Goal: Transaction & Acquisition: Purchase product/service

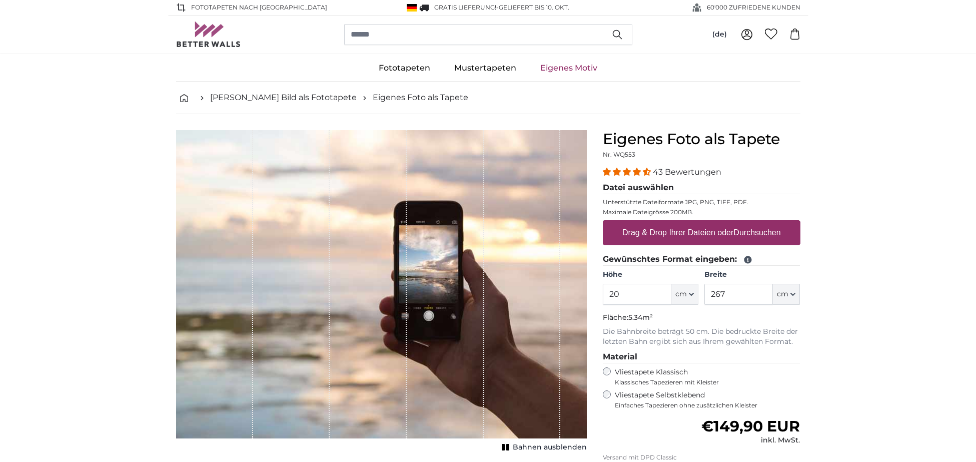
type input "2"
type input "140"
drag, startPoint x: 748, startPoint y: 290, endPoint x: 707, endPoint y: 292, distance: 41.1
click at [708, 293] on input "267" at bounding box center [738, 293] width 69 height 21
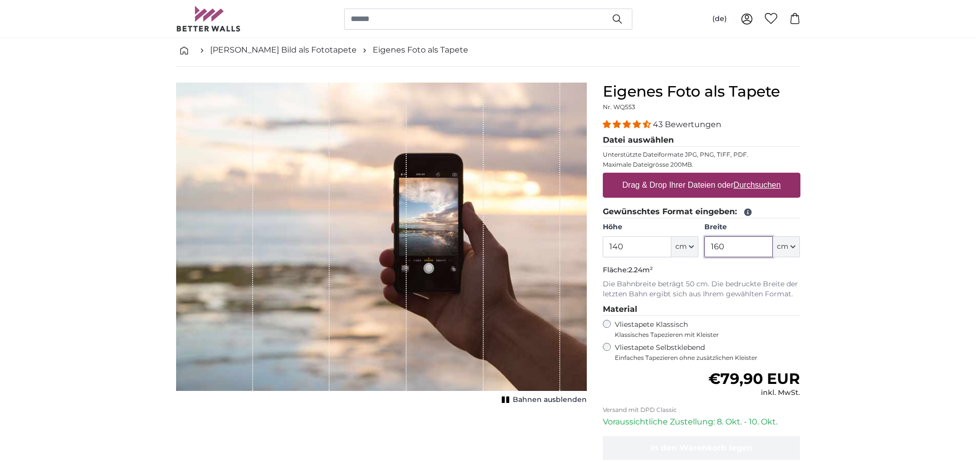
scroll to position [48, 0]
type input "160"
click at [766, 186] on u "Durchsuchen" at bounding box center [756, 184] width 47 height 9
click at [766, 175] on input "Drag & Drop Ihrer Dateien oder Durchsuchen" at bounding box center [702, 173] width 198 height 3
type input "**********"
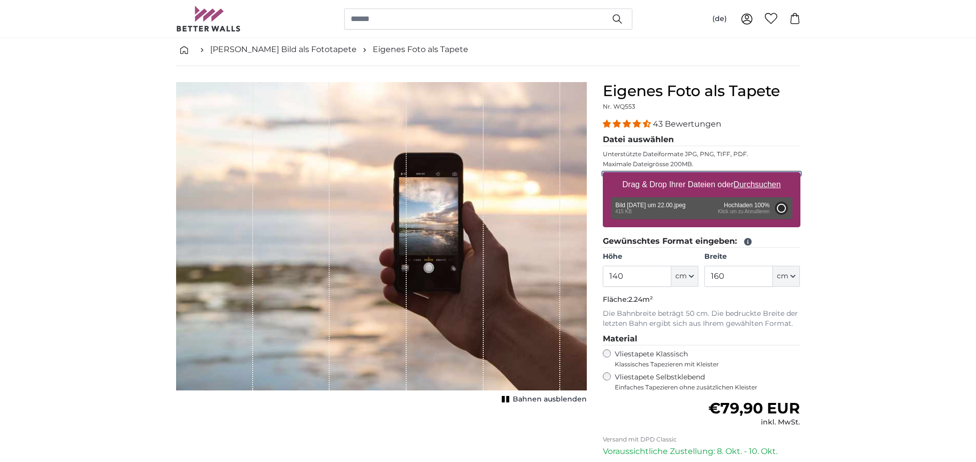
type input "92"
type input "108.6"
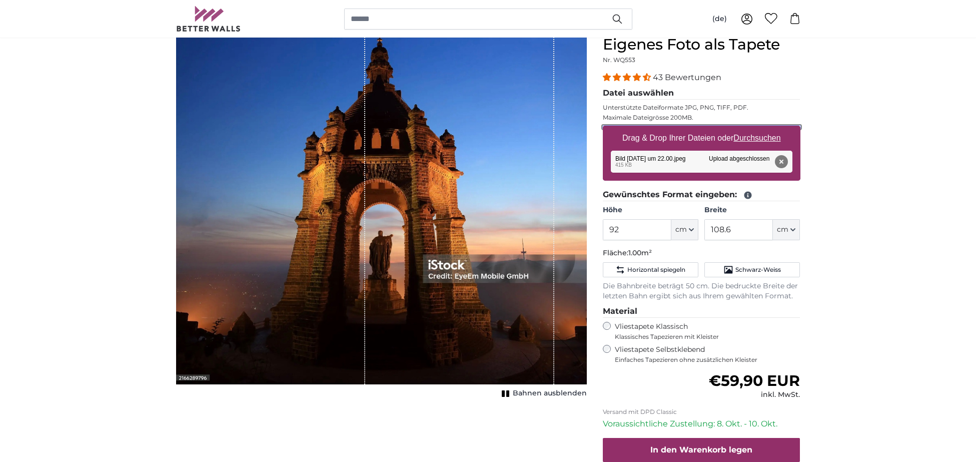
scroll to position [101, 0]
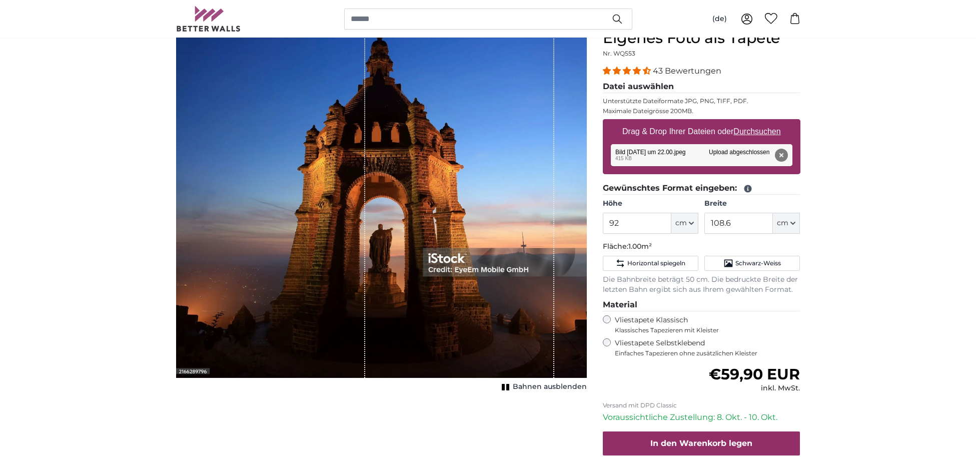
click at [667, 344] on label "Vliestapete Selbstklebend Einfaches Tapezieren ohne zusätzlichen Kleister" at bounding box center [708, 347] width 186 height 19
click at [767, 259] on span "Schwarz-Weiss" at bounding box center [758, 263] width 46 height 8
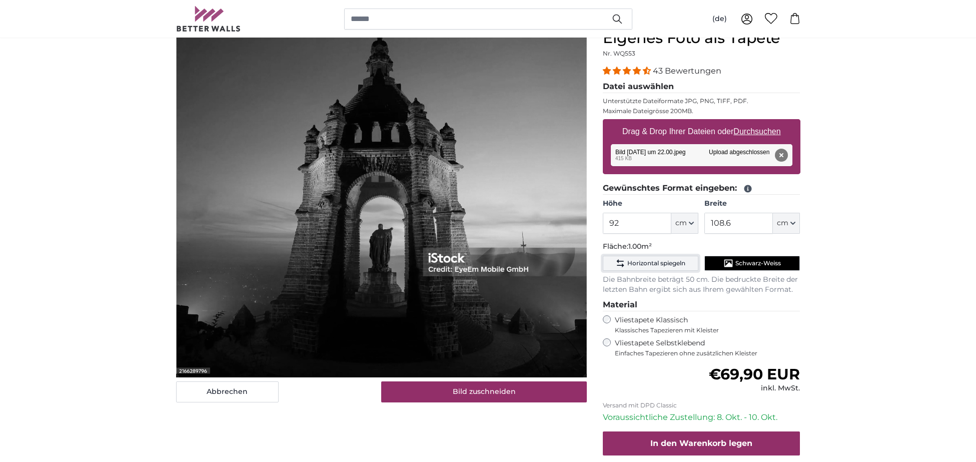
click at [647, 262] on span "Horizontal spiegeln" at bounding box center [656, 263] width 58 height 8
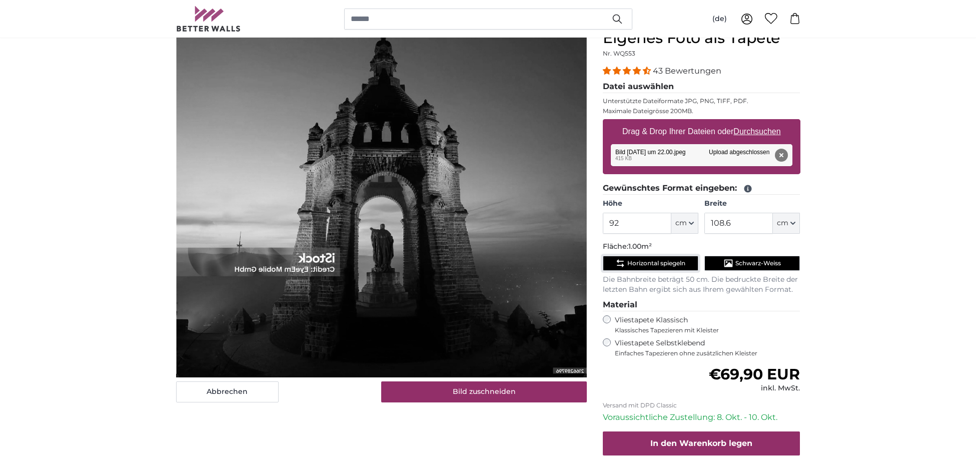
click at [647, 262] on span "Horizontal spiegeln" at bounding box center [656, 263] width 58 height 8
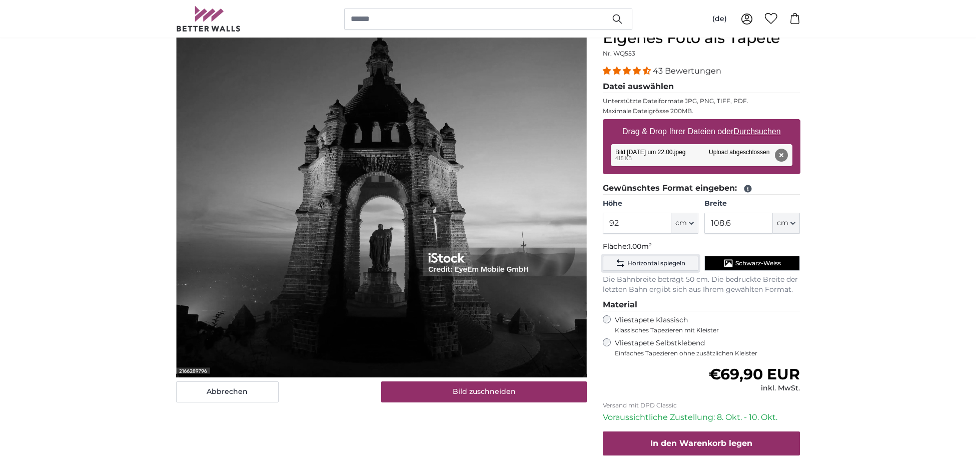
click at [647, 262] on span "Horizontal spiegeln" at bounding box center [656, 263] width 58 height 8
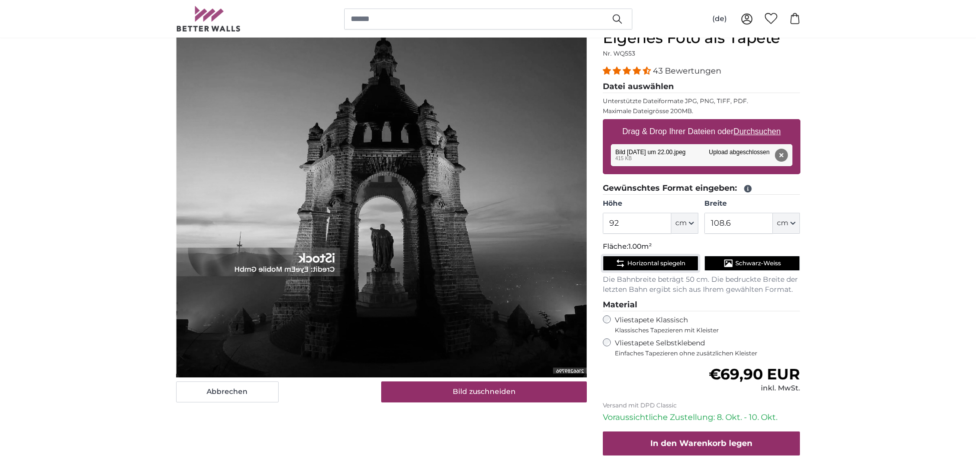
click at [647, 262] on span "Horizontal spiegeln" at bounding box center [656, 263] width 58 height 8
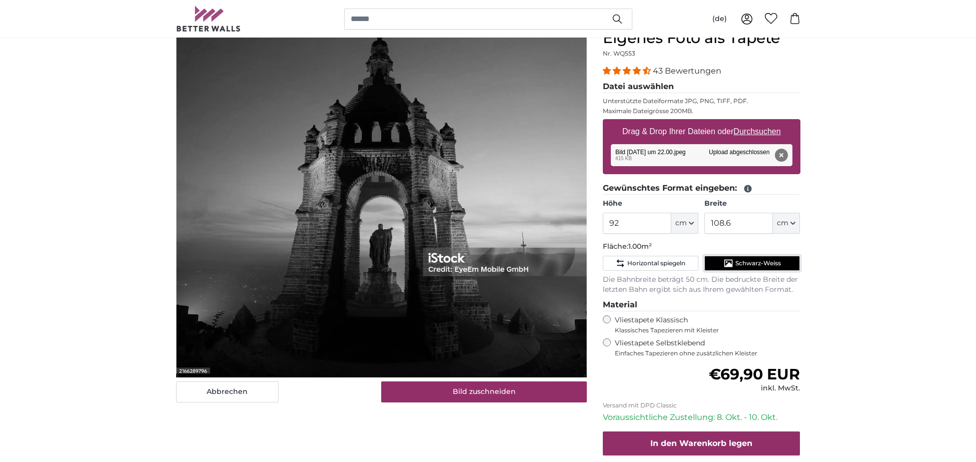
click at [721, 261] on button "Schwarz-Weiss" at bounding box center [752, 263] width 96 height 15
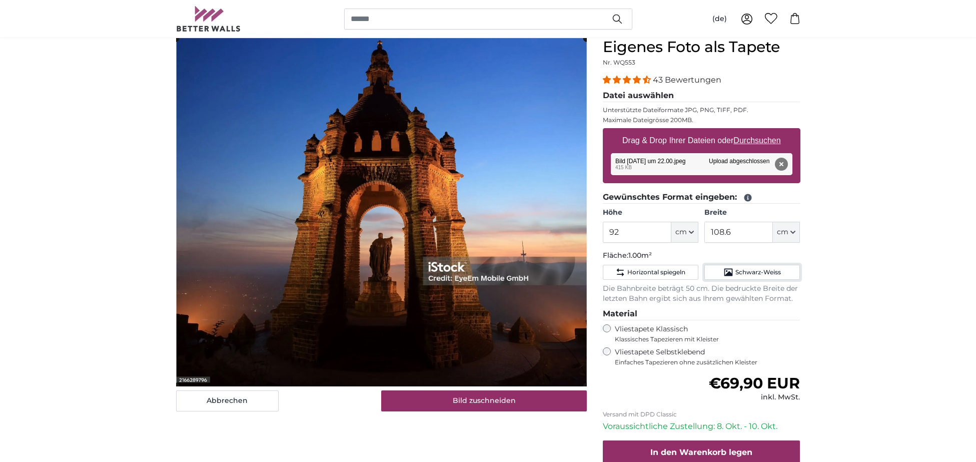
scroll to position [75, 0]
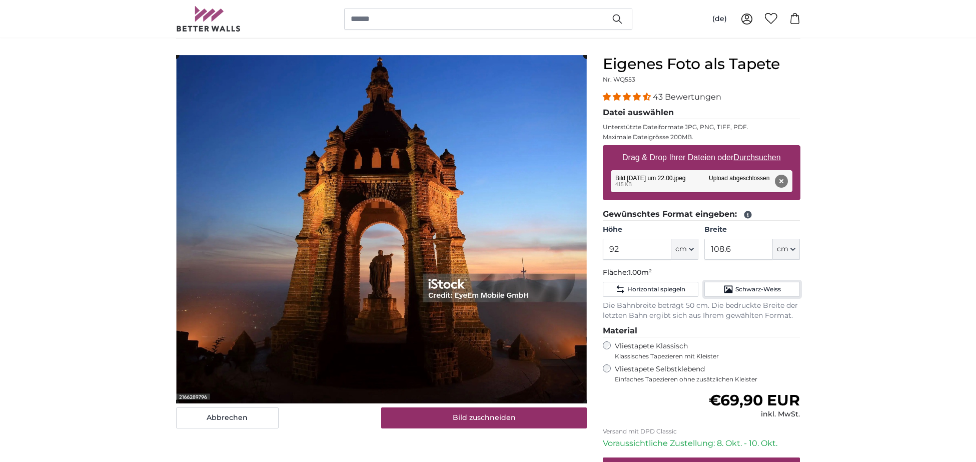
click at [427, 265] on cropper-handle at bounding box center [381, 229] width 411 height 348
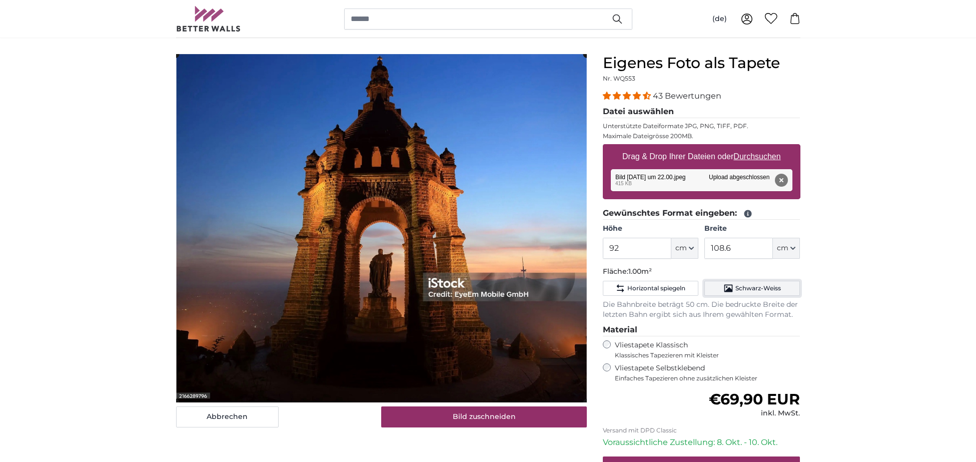
click at [764, 286] on span "Schwarz-Weiss" at bounding box center [758, 288] width 46 height 8
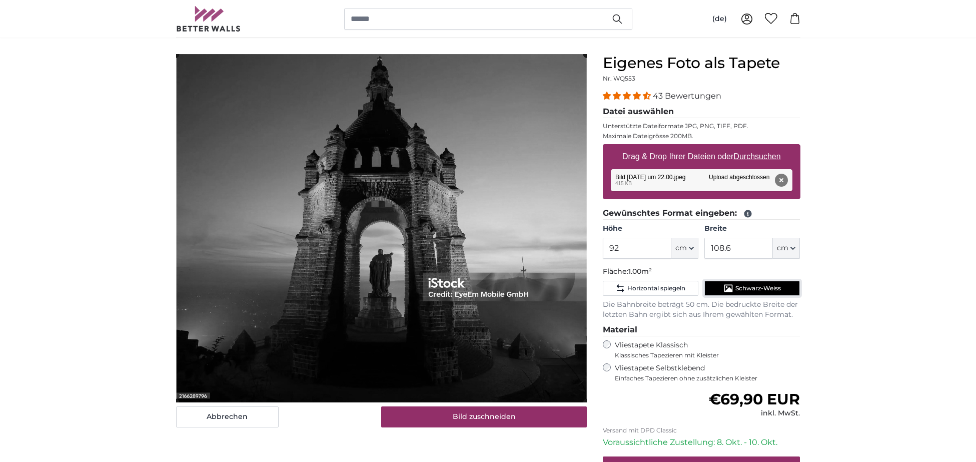
click at [735, 287] on span "Schwarz-Weiss" at bounding box center [758, 288] width 46 height 8
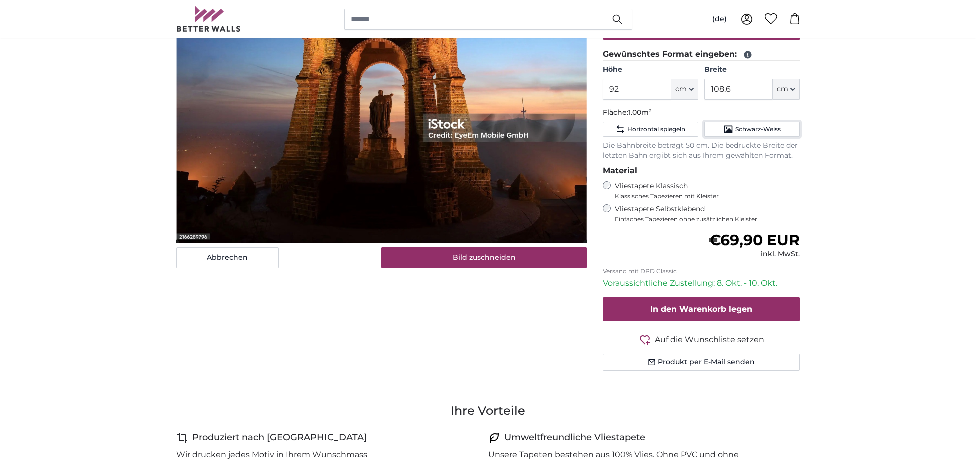
scroll to position [0, 0]
